Goal: Navigation & Orientation: Find specific page/section

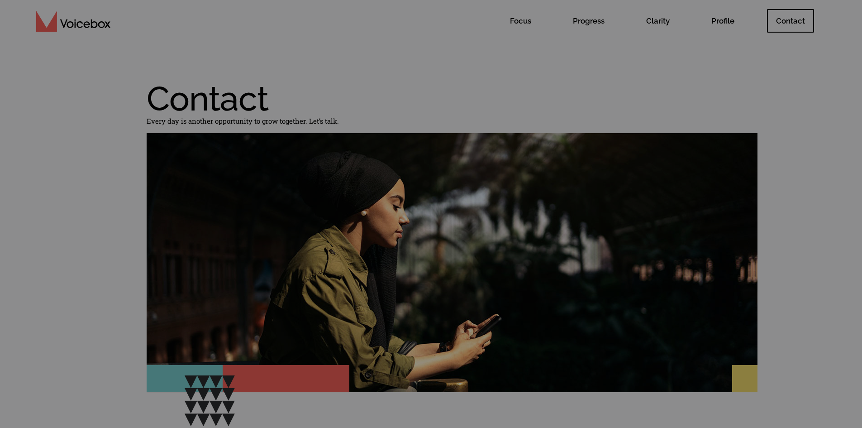
click at [717, 391] on button "Reject All" at bounding box center [705, 393] width 44 height 18
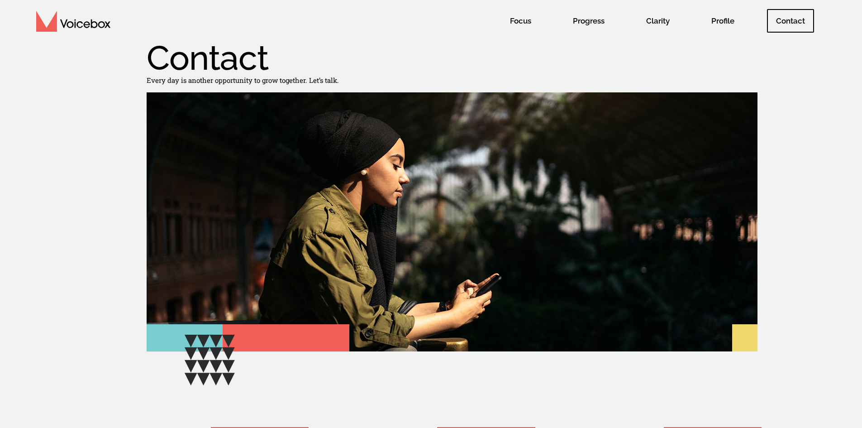
scroll to position [43, 0]
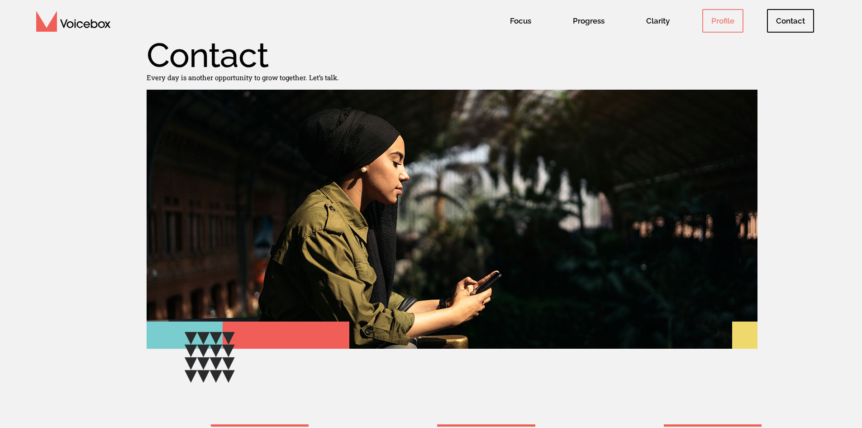
click at [720, 23] on span "Profile" at bounding box center [722, 21] width 41 height 24
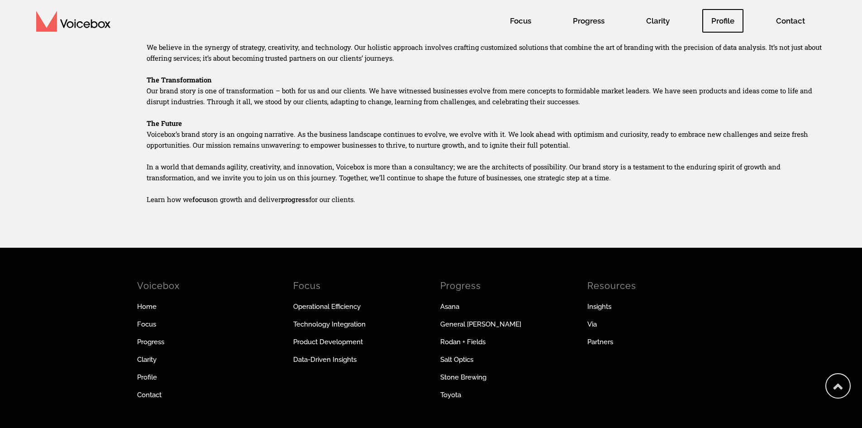
scroll to position [634, 0]
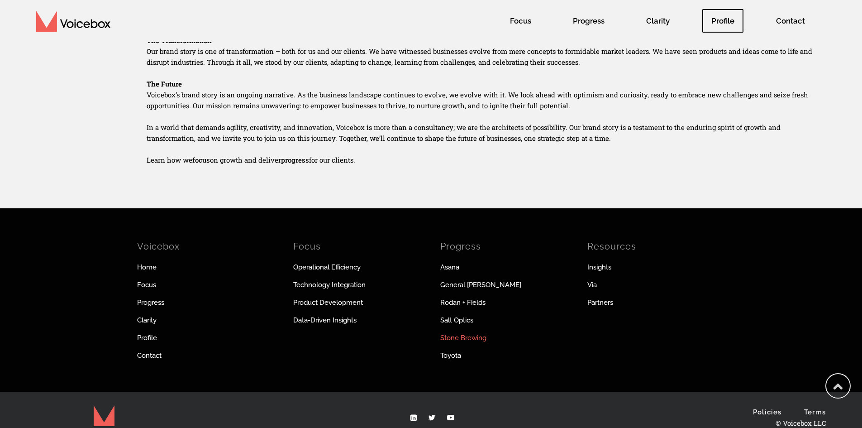
click at [472, 343] on link "Stone Brewing" at bounding box center [508, 338] width 136 height 10
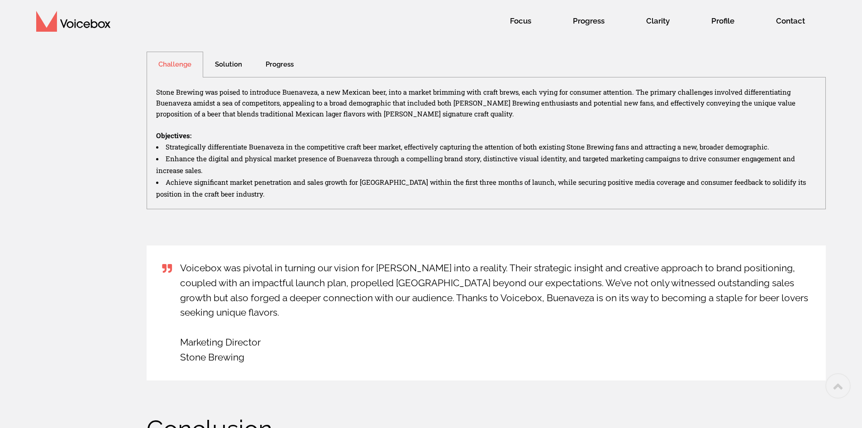
scroll to position [461, 0]
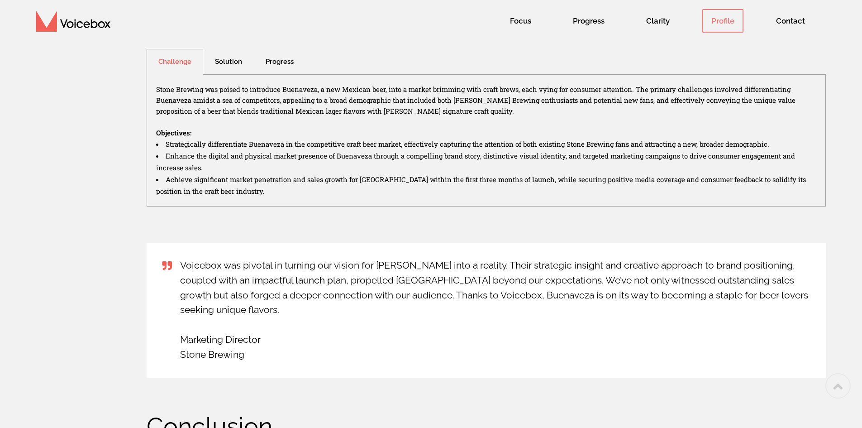
click at [727, 20] on span "Profile" at bounding box center [722, 21] width 41 height 24
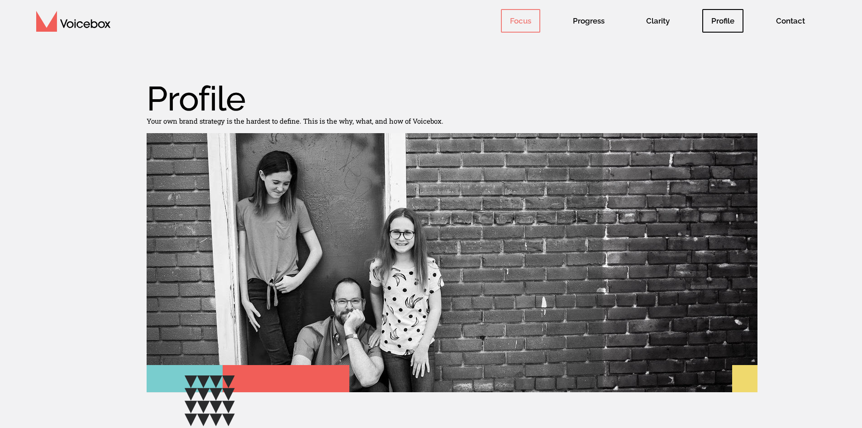
click at [530, 24] on span "Focus" at bounding box center [520, 21] width 39 height 24
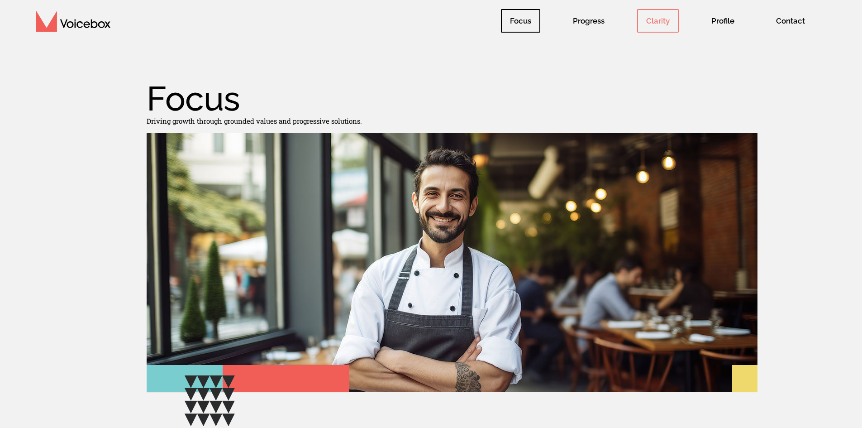
click at [673, 19] on span "Clarity" at bounding box center [658, 21] width 42 height 24
